Goal: Task Accomplishment & Management: Complete application form

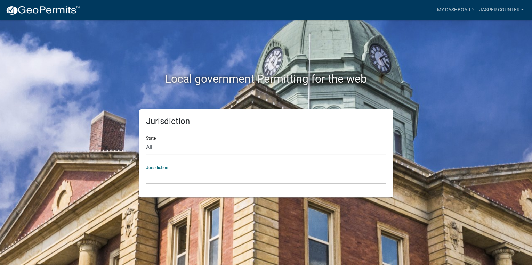
click at [202, 172] on select "[GEOGRAPHIC_DATA], [US_STATE] [GEOGRAPHIC_DATA], [US_STATE][PERSON_NAME][GEOGRA…" at bounding box center [266, 177] width 240 height 14
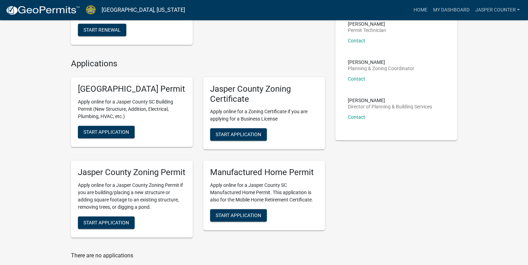
scroll to position [223, 0]
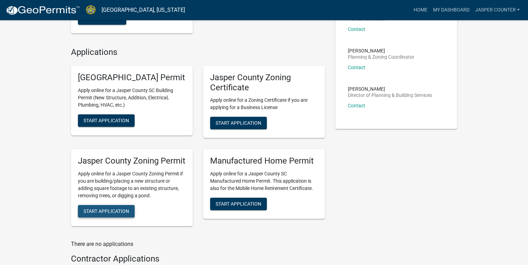
click at [125, 214] on span "Start Application" at bounding box center [106, 212] width 46 height 6
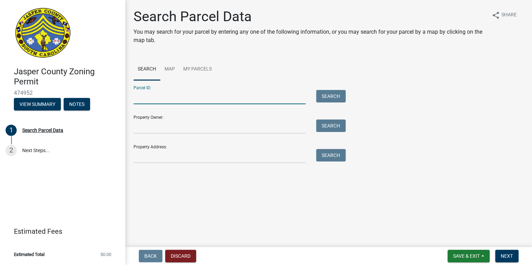
click at [176, 95] on input "Parcel ID:" at bounding box center [220, 97] width 172 height 14
paste input "[PHONE_NUMBER]"
drag, startPoint x: 144, startPoint y: 97, endPoint x: 99, endPoint y: 100, distance: 45.6
click at [98, 100] on div "[GEOGRAPHIC_DATA] Zoning Permit 474952 View Summary Notes 1 Search Parcel Data …" at bounding box center [266, 132] width 532 height 265
type input "[PHONE_NUMBER]"
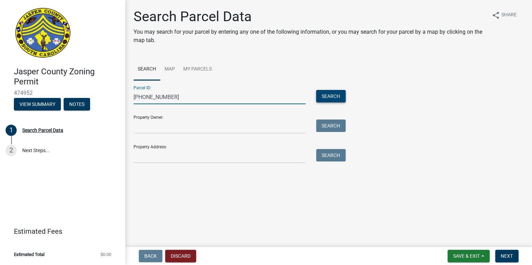
click at [328, 94] on button "Search" at bounding box center [331, 96] width 30 height 13
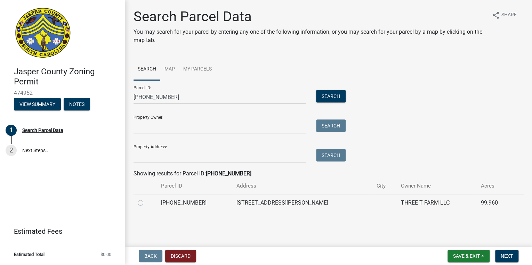
click at [146, 199] on label at bounding box center [146, 199] width 0 height 0
click at [146, 203] on input "radio" at bounding box center [148, 201] width 5 height 5
radio input "true"
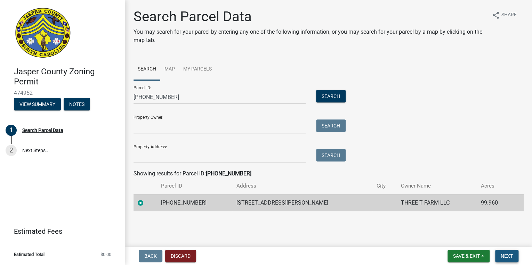
click at [512, 255] on span "Next" at bounding box center [507, 257] width 12 height 6
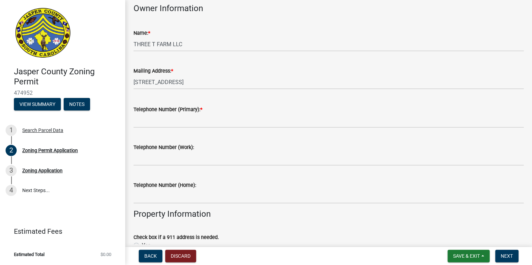
scroll to position [111, 0]
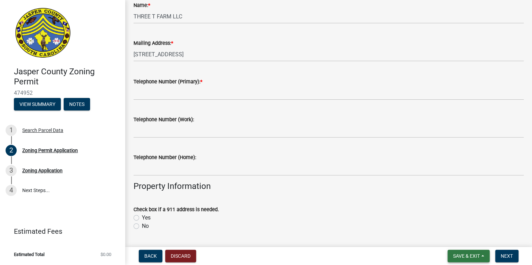
click at [470, 256] on span "Save & Exit" at bounding box center [466, 257] width 27 height 6
click at [464, 243] on button "Save & Exit" at bounding box center [462, 238] width 56 height 17
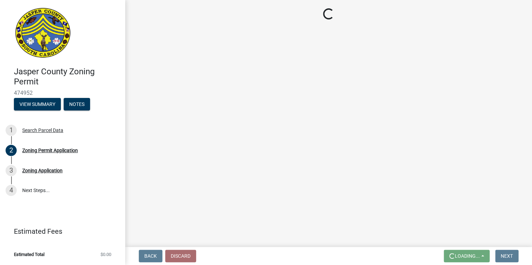
scroll to position [0, 0]
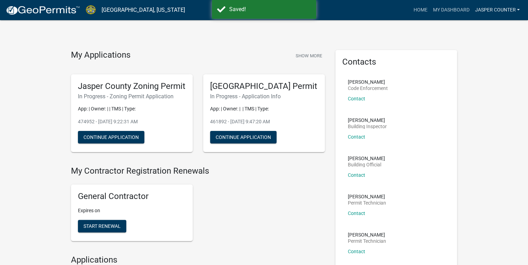
drag, startPoint x: 494, startPoint y: 5, endPoint x: 489, endPoint y: 26, distance: 22.1
click at [494, 5] on link "Jasper Counter" at bounding box center [497, 9] width 50 height 13
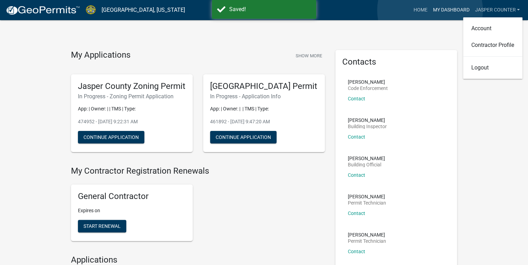
click at [430, 10] on link "My Dashboard" at bounding box center [451, 9] width 42 height 13
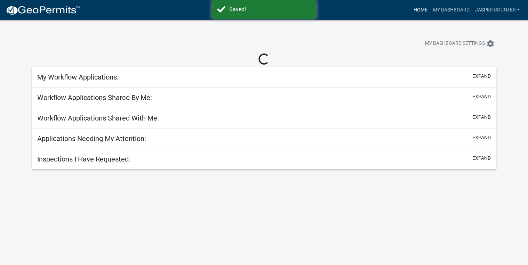
click at [426, 11] on link "Home" at bounding box center [419, 9] width 19 height 13
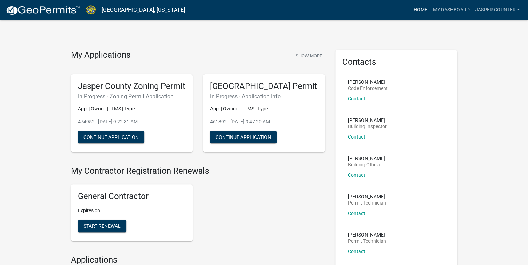
click at [417, 11] on link "Home" at bounding box center [419, 9] width 19 height 13
click at [410, 9] on link "Home" at bounding box center [419, 9] width 19 height 13
click at [416, 9] on link "Home" at bounding box center [419, 9] width 19 height 13
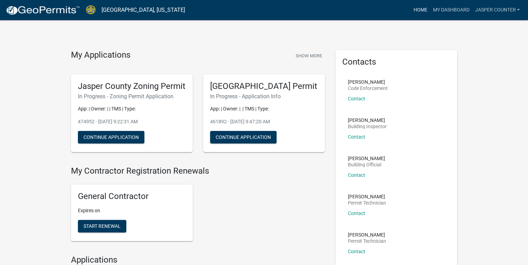
click at [416, 9] on link "Home" at bounding box center [419, 9] width 19 height 13
click at [494, 10] on link "Jasper Counter" at bounding box center [497, 9] width 50 height 13
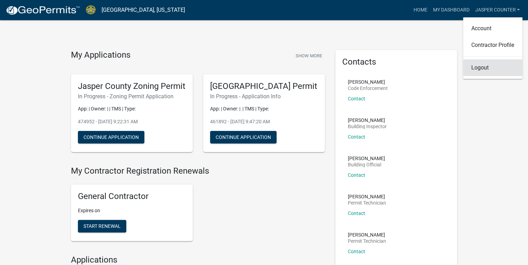
click at [480, 65] on link "Logout" at bounding box center [492, 67] width 59 height 17
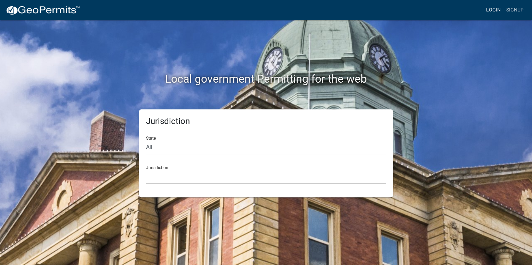
click at [487, 10] on link "Login" at bounding box center [493, 9] width 20 height 13
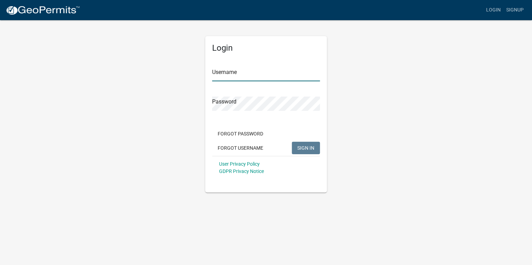
click at [240, 69] on input "Username" at bounding box center [266, 74] width 108 height 14
type input "[PERSON_NAME]"
click at [292, 142] on button "SIGN IN" at bounding box center [306, 148] width 28 height 13
